Goal: Task Accomplishment & Management: Use online tool/utility

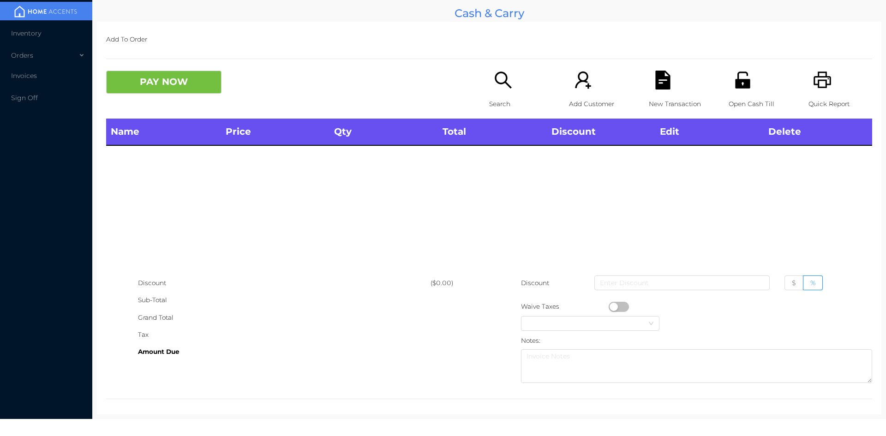
click at [739, 90] on div "Open Cash Till" at bounding box center [761, 95] width 64 height 48
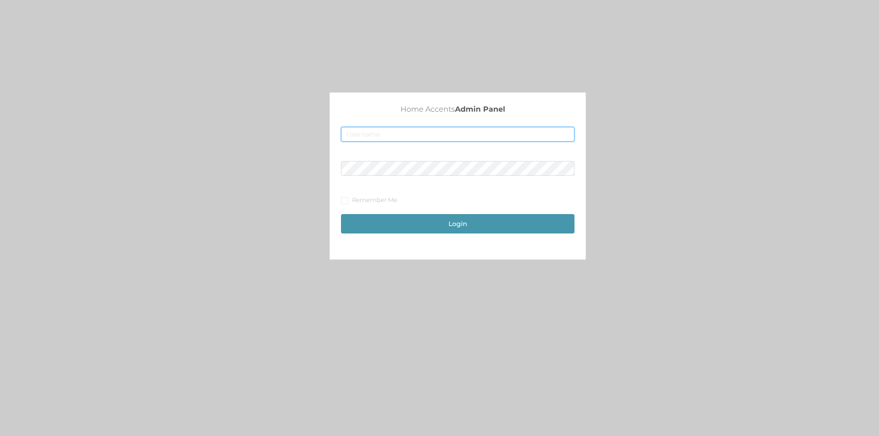
type input "[EMAIL_ADDRESS][DOMAIN_NAME]"
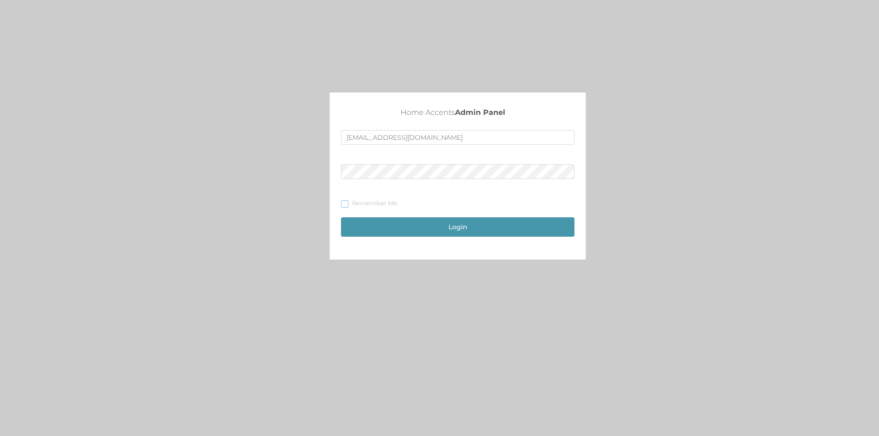
click at [345, 199] on label "Remember Me" at bounding box center [371, 203] width 60 height 9
click at [345, 200] on input "Remember Me" at bounding box center [344, 203] width 6 height 6
checkbox input "true"
click at [375, 223] on button "Login" at bounding box center [458, 226] width 234 height 19
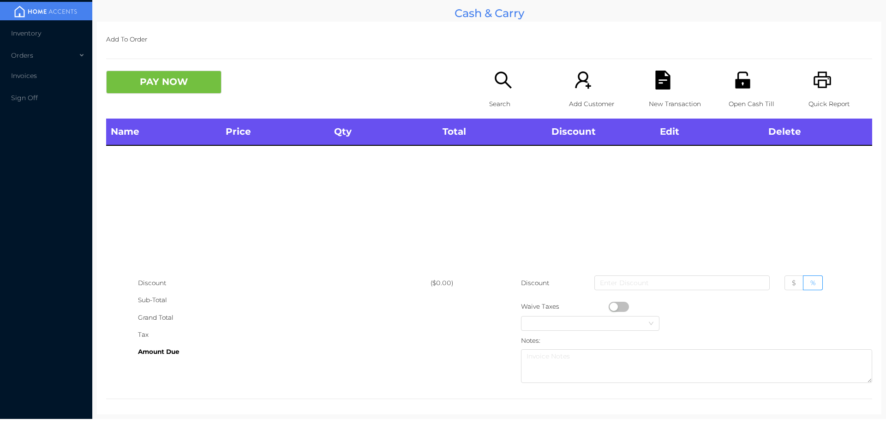
click at [749, 92] on div "Open Cash Till" at bounding box center [761, 95] width 64 height 48
